Goal: Task Accomplishment & Management: Manage account settings

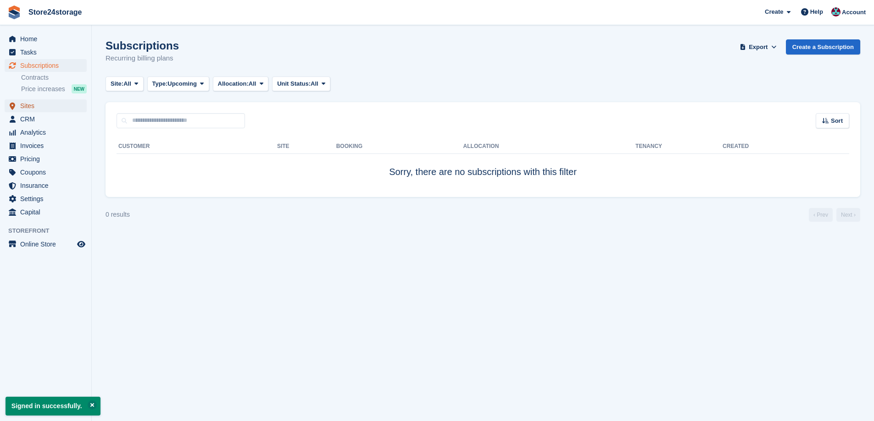
click at [32, 110] on span "Sites" at bounding box center [47, 106] width 55 height 13
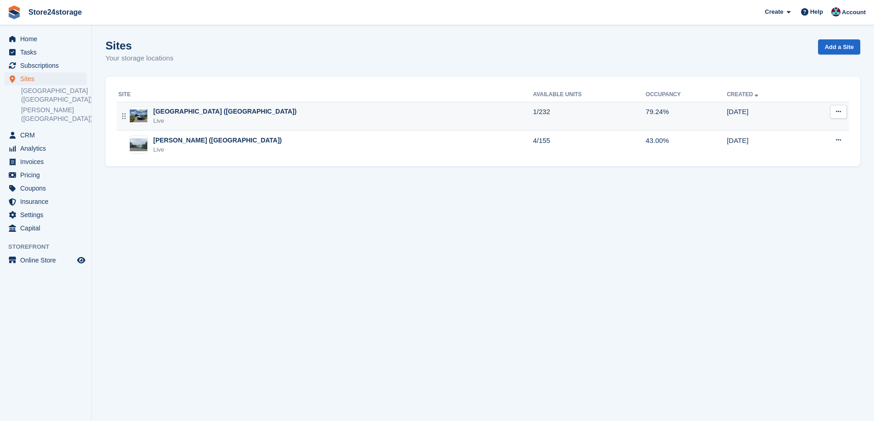
click at [193, 118] on div "Live" at bounding box center [224, 120] width 143 height 9
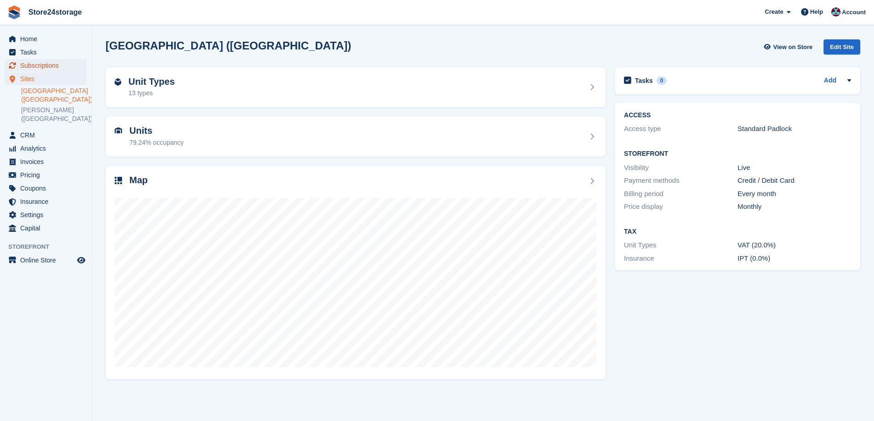
click at [52, 65] on span "Subscriptions" at bounding box center [47, 65] width 55 height 13
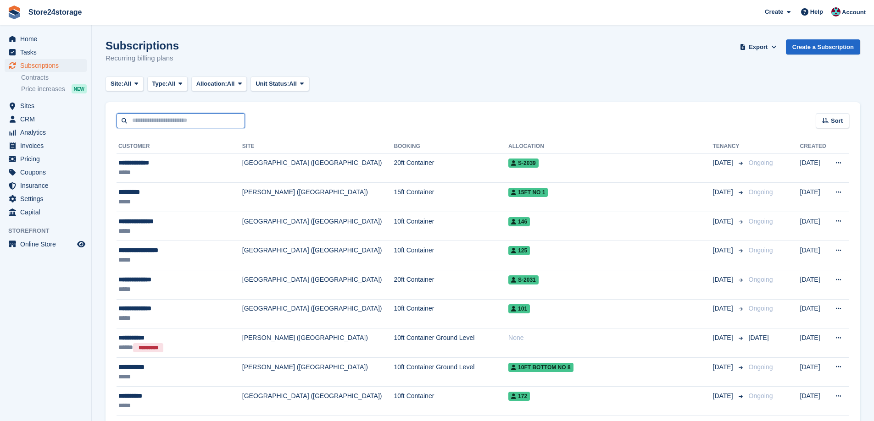
click at [189, 122] on input "text" at bounding box center [180, 120] width 128 height 15
type input "*****"
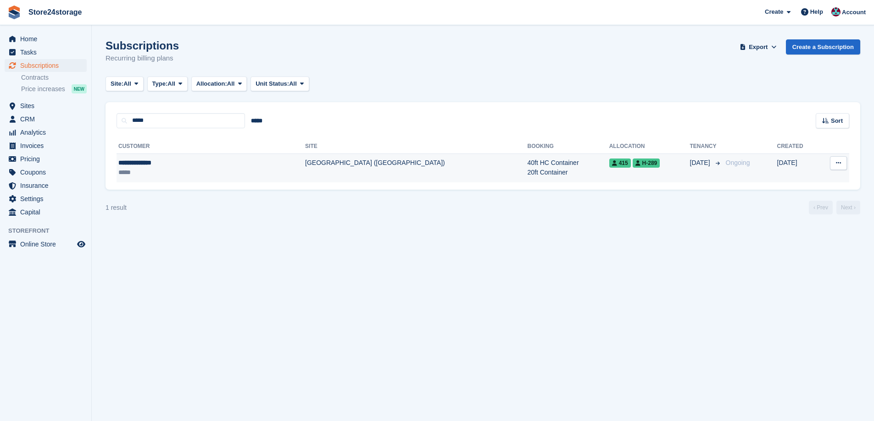
click at [171, 162] on div "**********" at bounding box center [176, 163] width 117 height 10
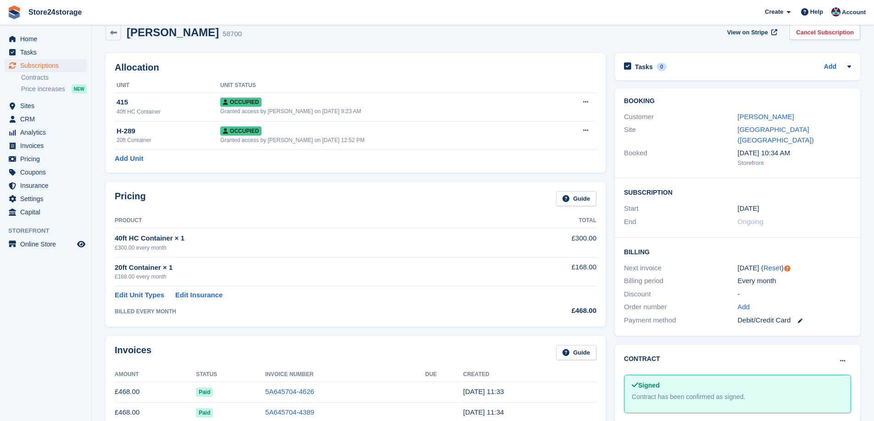
scroll to position [15, 0]
click at [776, 119] on link "Ethan Beaumont" at bounding box center [765, 116] width 56 height 8
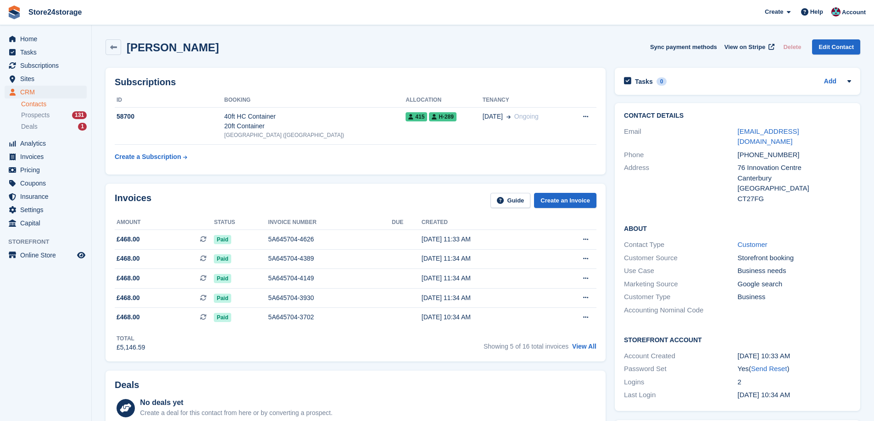
click at [749, 194] on div "CT27FG" at bounding box center [793, 199] width 113 height 11
copy div "CT27FG"
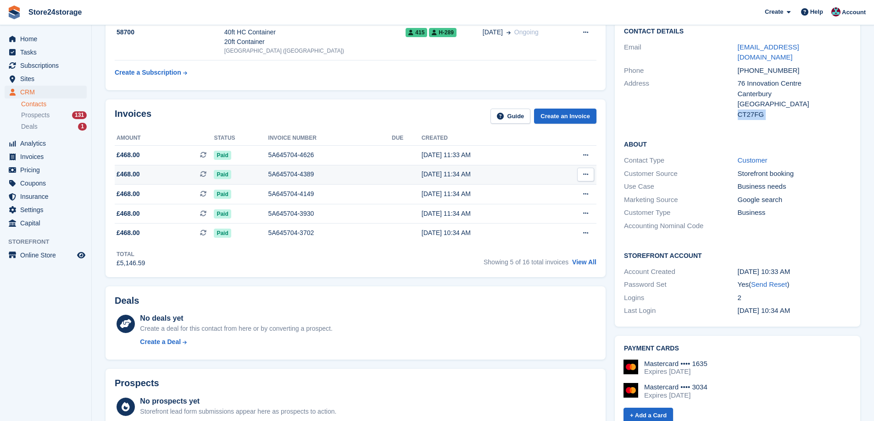
scroll to position [92, 0]
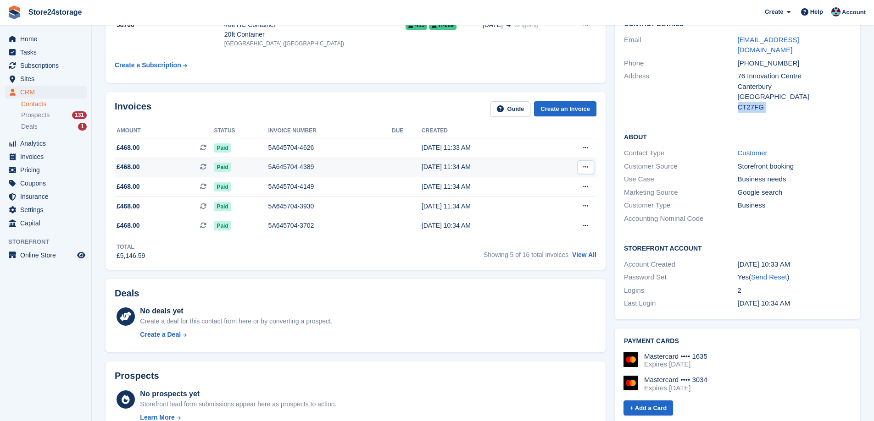
click at [161, 163] on span "£468.00 This is a recurring subscription invoice." at bounding box center [164, 167] width 99 height 10
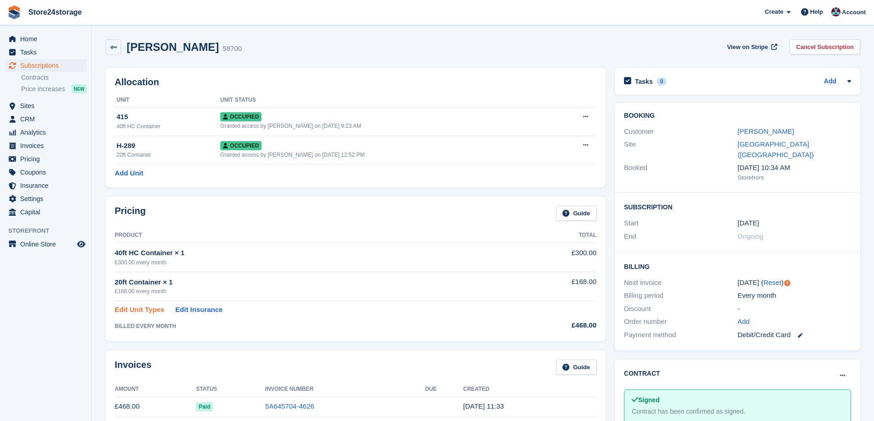
click at [160, 310] on link "Edit Unit Types" at bounding box center [140, 310] width 50 height 11
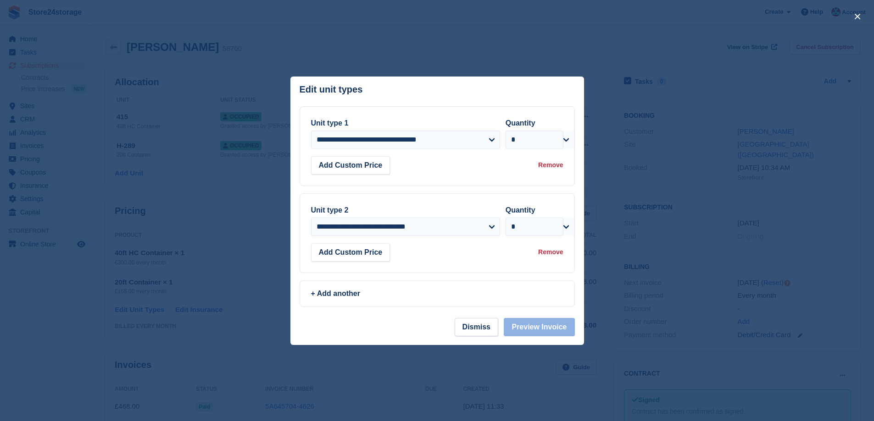
click at [548, 253] on div "Remove" at bounding box center [550, 253] width 25 height 10
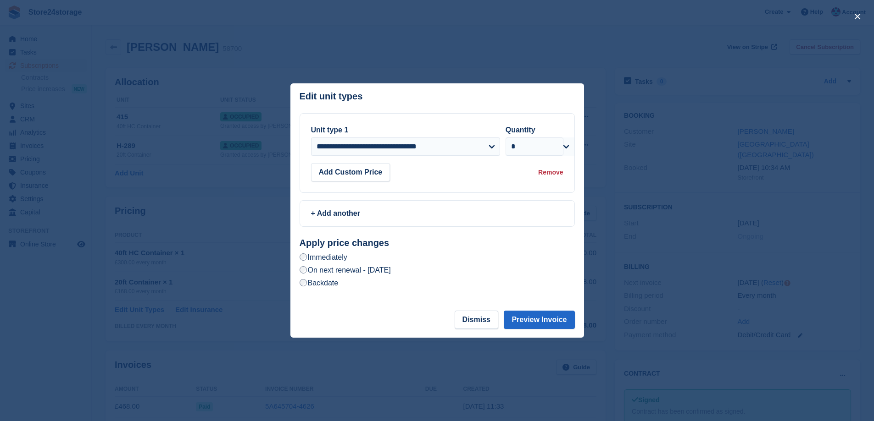
click at [319, 271] on label "On next renewal - [DATE]" at bounding box center [344, 271] width 91 height 10
click at [529, 320] on button "Preview Invoice" at bounding box center [539, 320] width 71 height 18
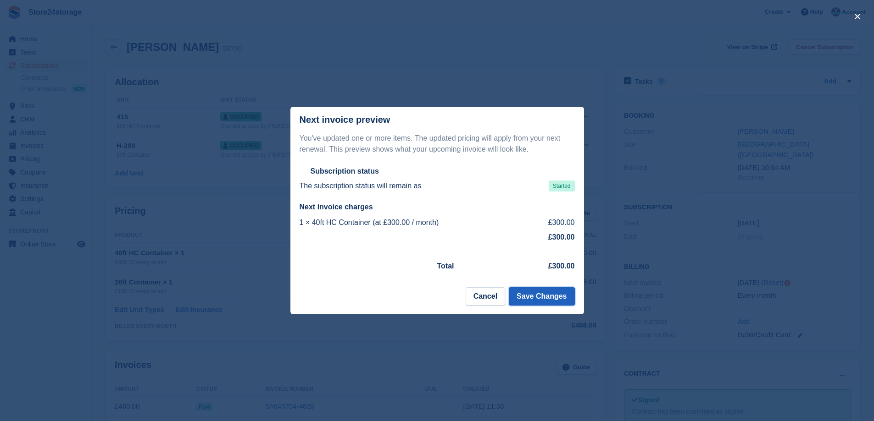
click at [531, 295] on button "Save Changes" at bounding box center [542, 297] width 66 height 18
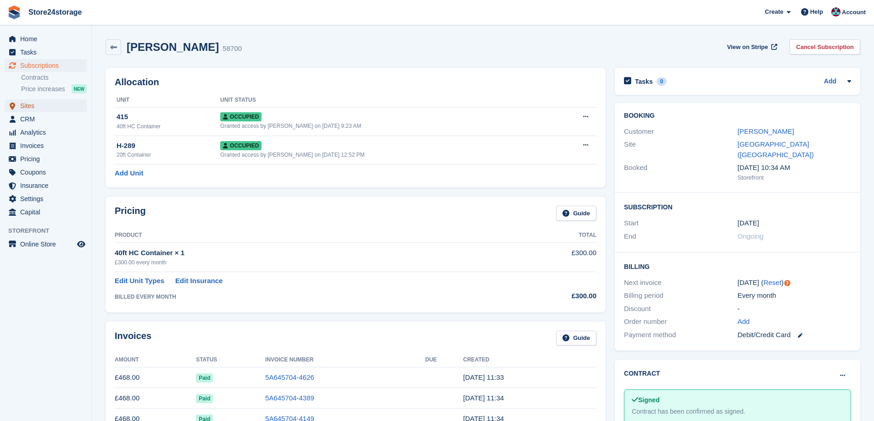
click at [39, 111] on span "Sites" at bounding box center [47, 106] width 55 height 13
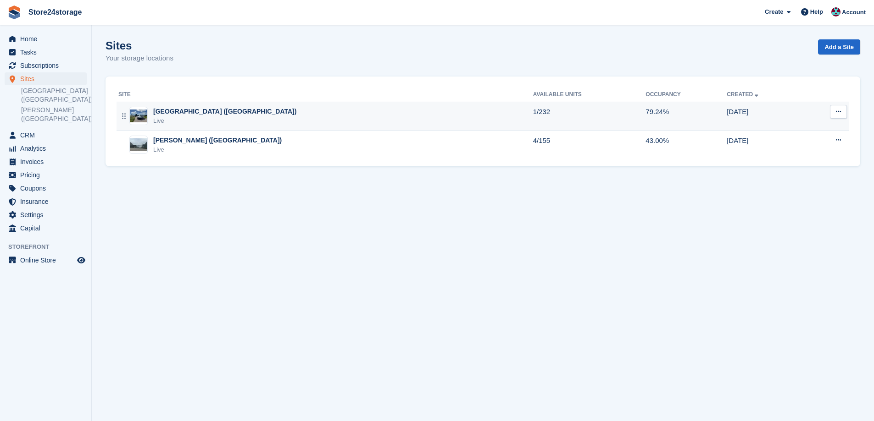
click at [186, 118] on div "Live" at bounding box center [224, 120] width 143 height 9
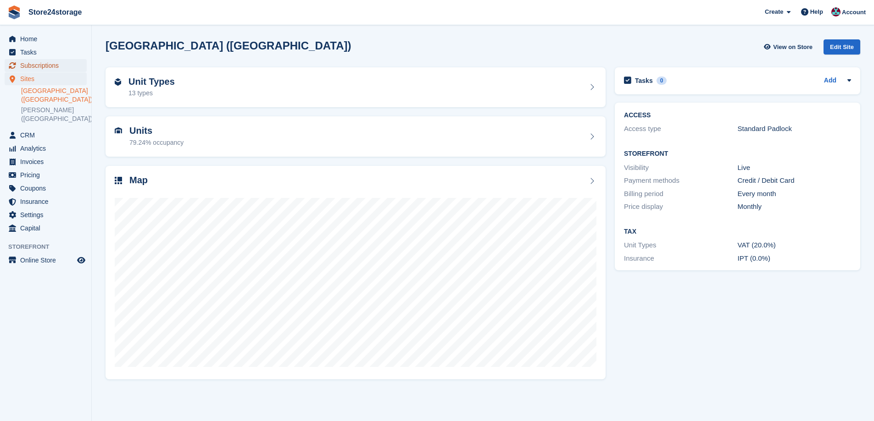
click at [44, 64] on span "Subscriptions" at bounding box center [47, 65] width 55 height 13
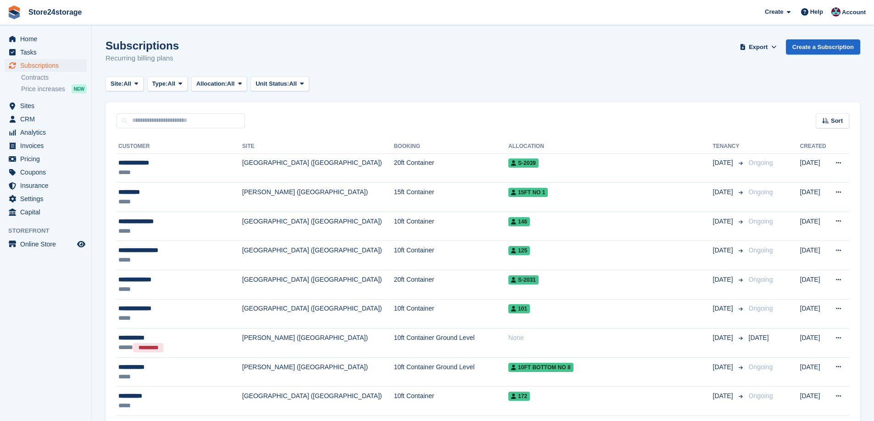
click at [191, 126] on input "text" at bounding box center [180, 120] width 128 height 15
type input "****"
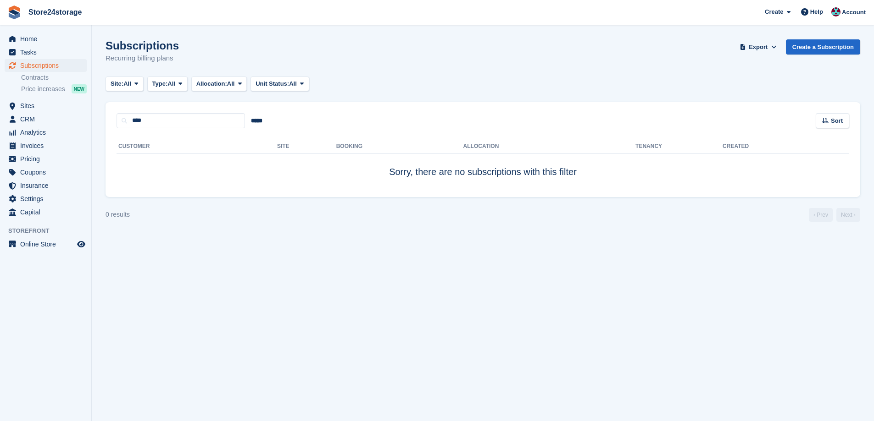
click at [168, 131] on div "Customer Site Booking Allocation Tenancy Created Sorry, there are no subscripti…" at bounding box center [482, 162] width 754 height 69
click at [170, 121] on input "****" at bounding box center [180, 120] width 128 height 15
type input "*"
type input "***"
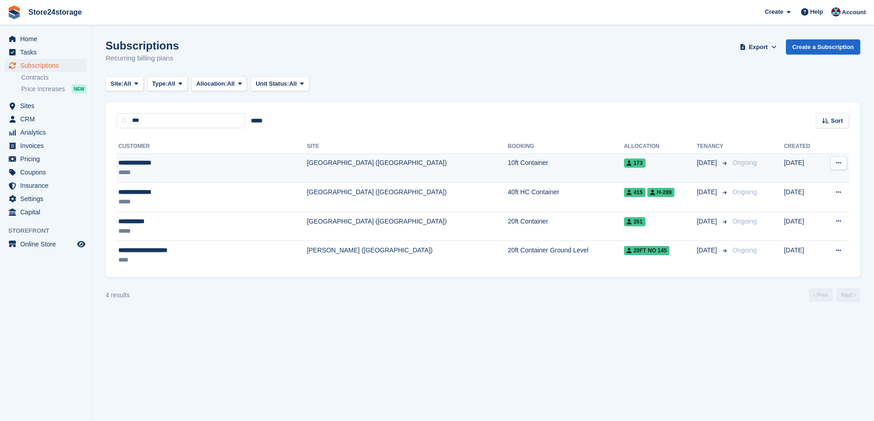
click at [174, 166] on div "**********" at bounding box center [183, 163] width 131 height 10
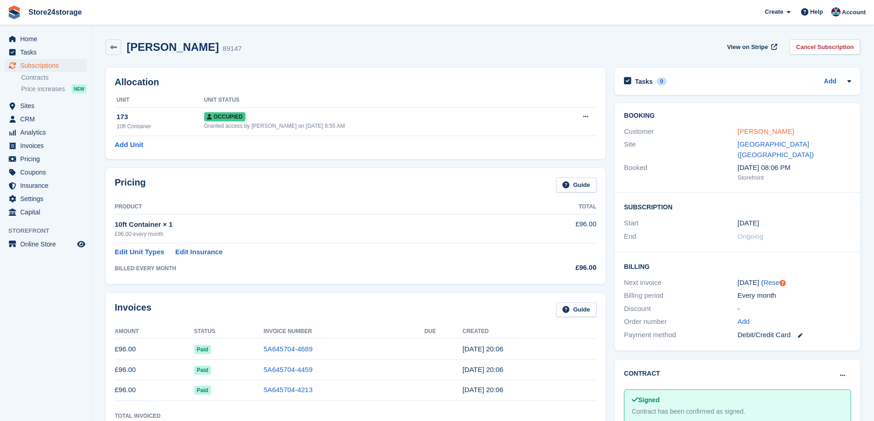
click at [753, 127] on link "[PERSON_NAME]" at bounding box center [765, 131] width 56 height 8
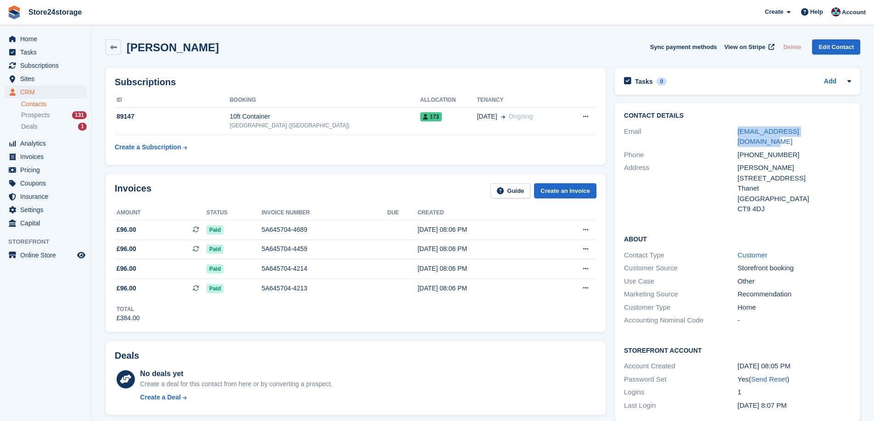
drag, startPoint x: 835, startPoint y: 134, endPoint x: 736, endPoint y: 132, distance: 98.6
click at [736, 132] on div "Email [EMAIL_ADDRESS][DOMAIN_NAME]" at bounding box center [737, 136] width 227 height 23
copy div "[EMAIL_ADDRESS][DOMAIN_NAME]"
drag, startPoint x: 789, startPoint y: 144, endPoint x: 750, endPoint y: 143, distance: 39.0
click at [750, 150] on div "[PHONE_NUMBER]" at bounding box center [793, 155] width 113 height 11
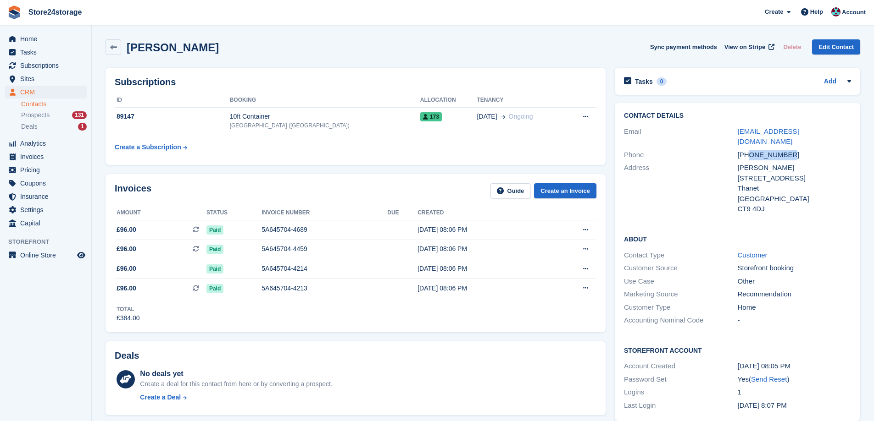
copy div "7368333911"
click at [712, 150] on div "Phone" at bounding box center [680, 155] width 113 height 11
